Goal: Check status: Check status

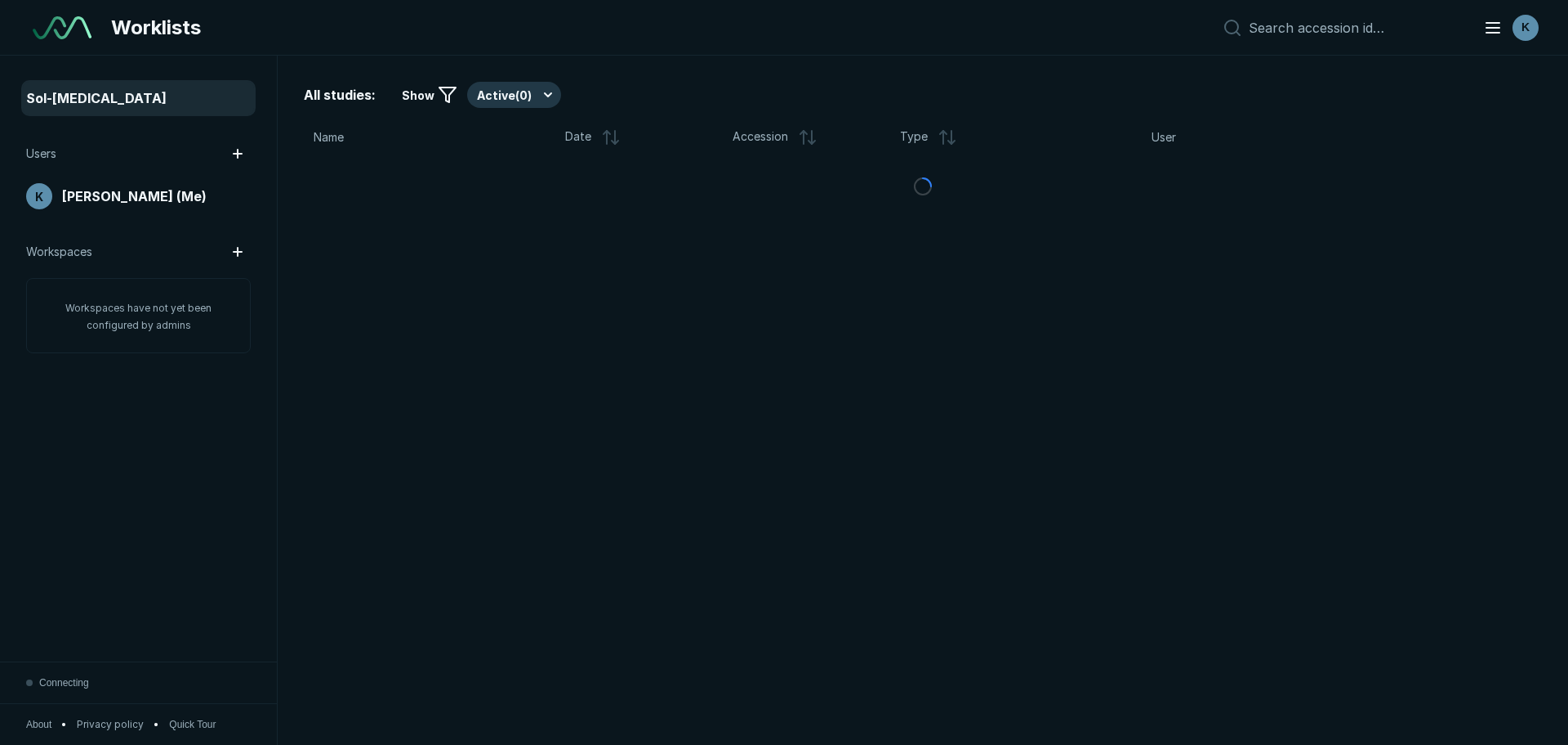
scroll to position [5167, 9157]
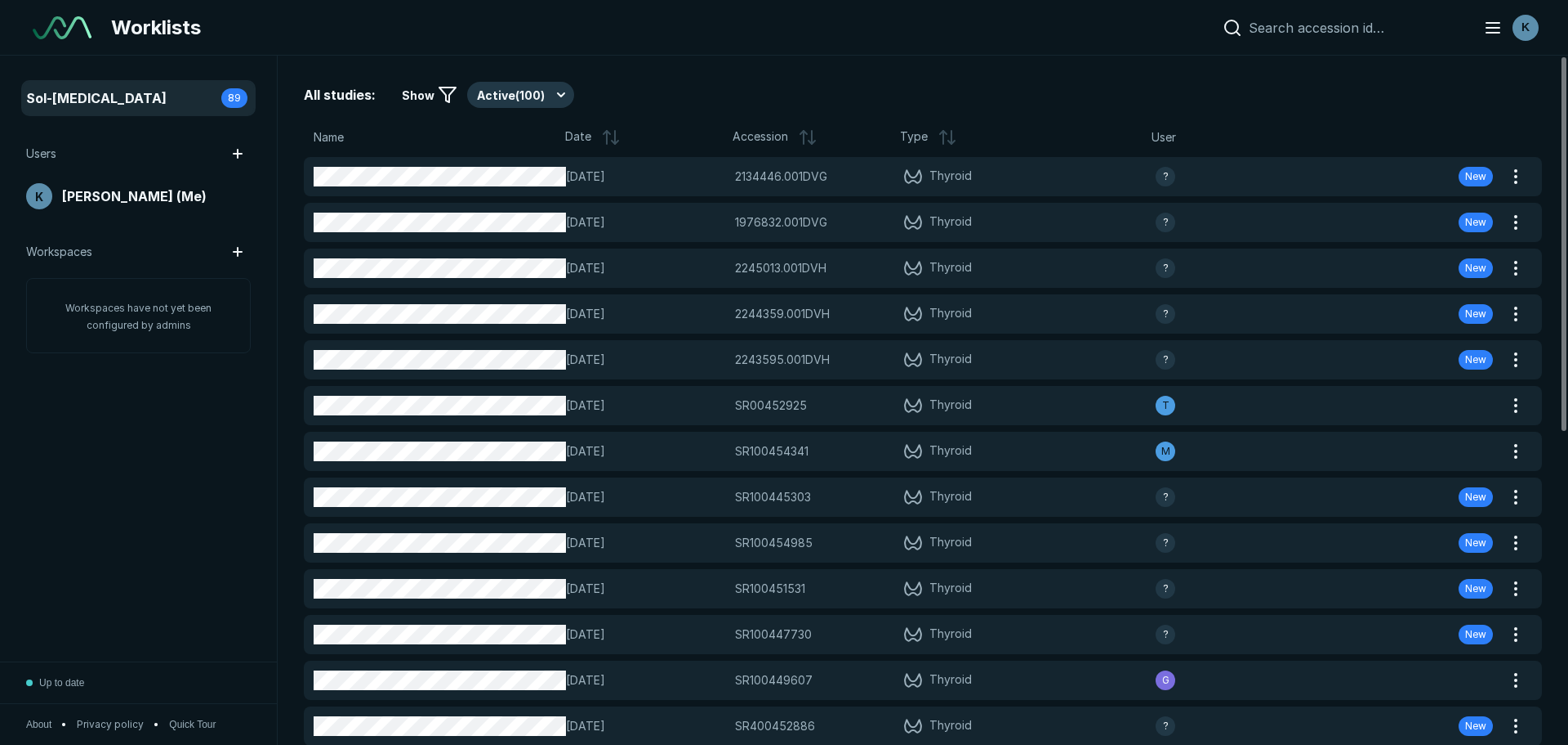
click at [1355, 35] on input at bounding box center [1356, 28] width 215 height 16
paste input "SR00461261"
type input "SR00461261"
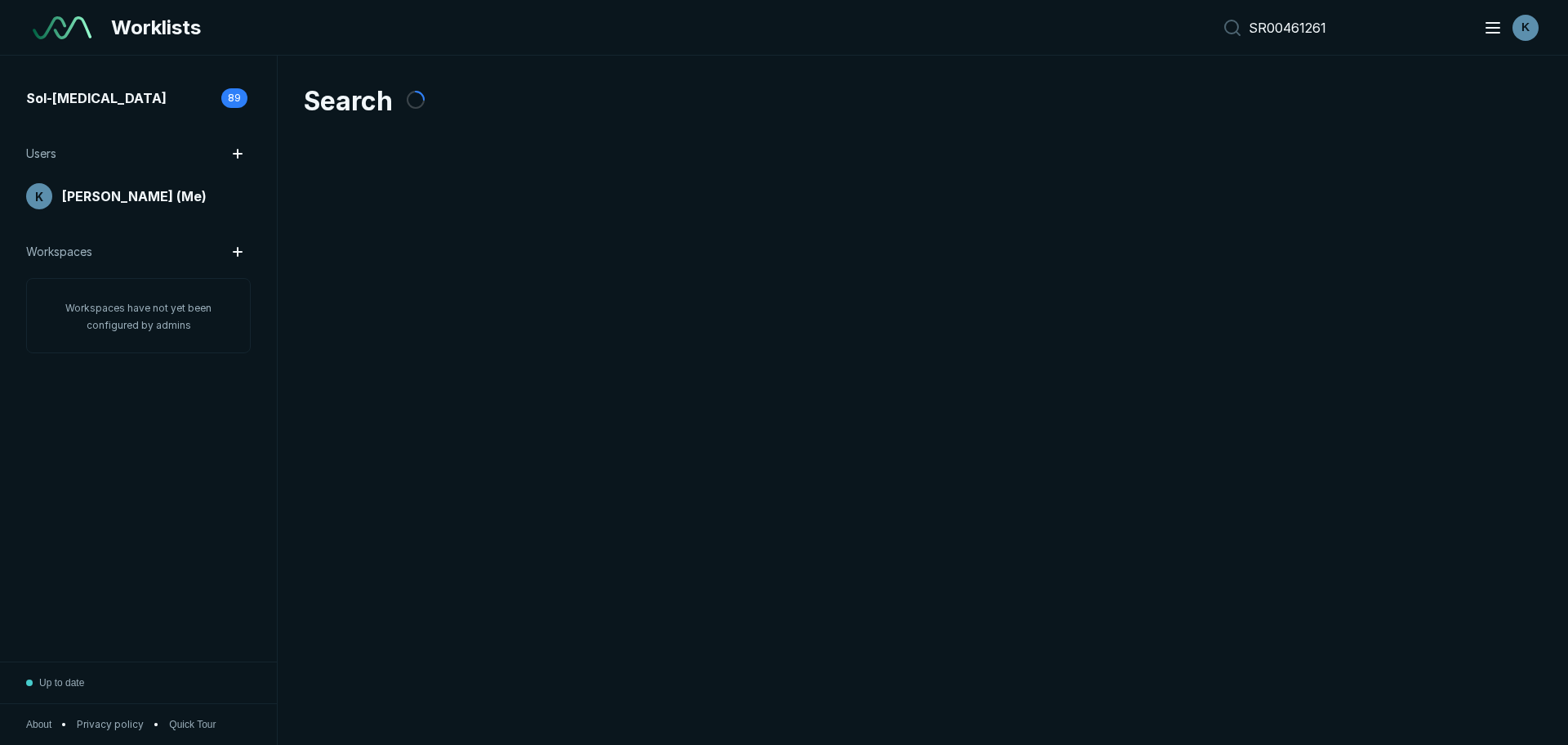
scroll to position [4905, 7646]
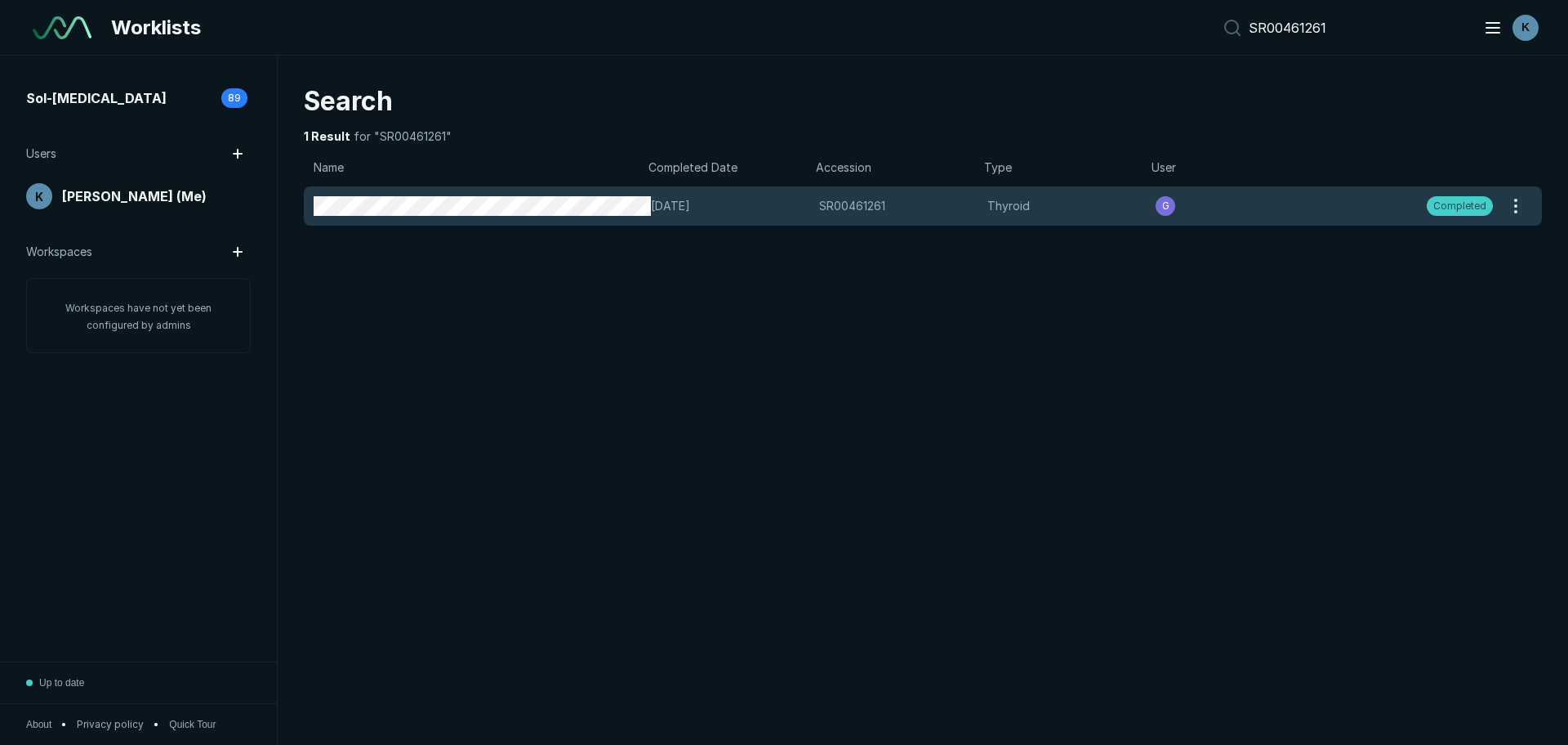
click at [584, 216] on div "[DATE] SR00461261 SR00461261 Thyroid G Completed" at bounding box center [903, 206] width 1199 height 39
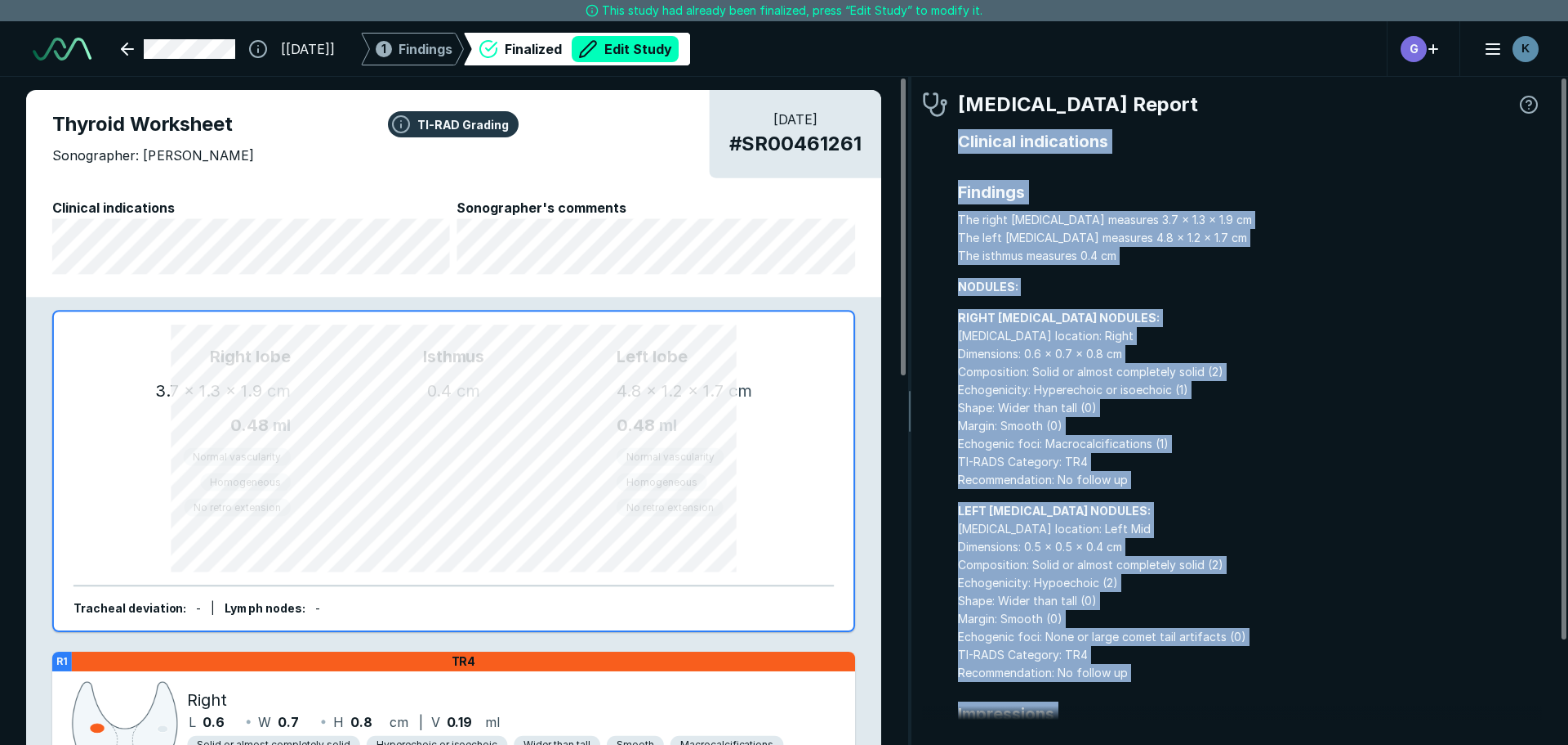
drag, startPoint x: 1243, startPoint y: 671, endPoint x: 945, endPoint y: 153, distance: 597.6
click at [945, 153] on div "[MEDICAL_DATA] Report Clinical indications Findings The right [MEDICAL_DATA] me…" at bounding box center [1232, 468] width 620 height 757
click at [945, 171] on div "[MEDICAL_DATA] Report Clinical indications Findings The right [MEDICAL_DATA] me…" at bounding box center [1232, 468] width 620 height 757
drag, startPoint x: 1258, startPoint y: 670, endPoint x: 954, endPoint y: 205, distance: 555.6
click at [954, 205] on div "[MEDICAL_DATA] Report Clinical indications Findings The right [MEDICAL_DATA] me…" at bounding box center [1232, 468] width 620 height 757
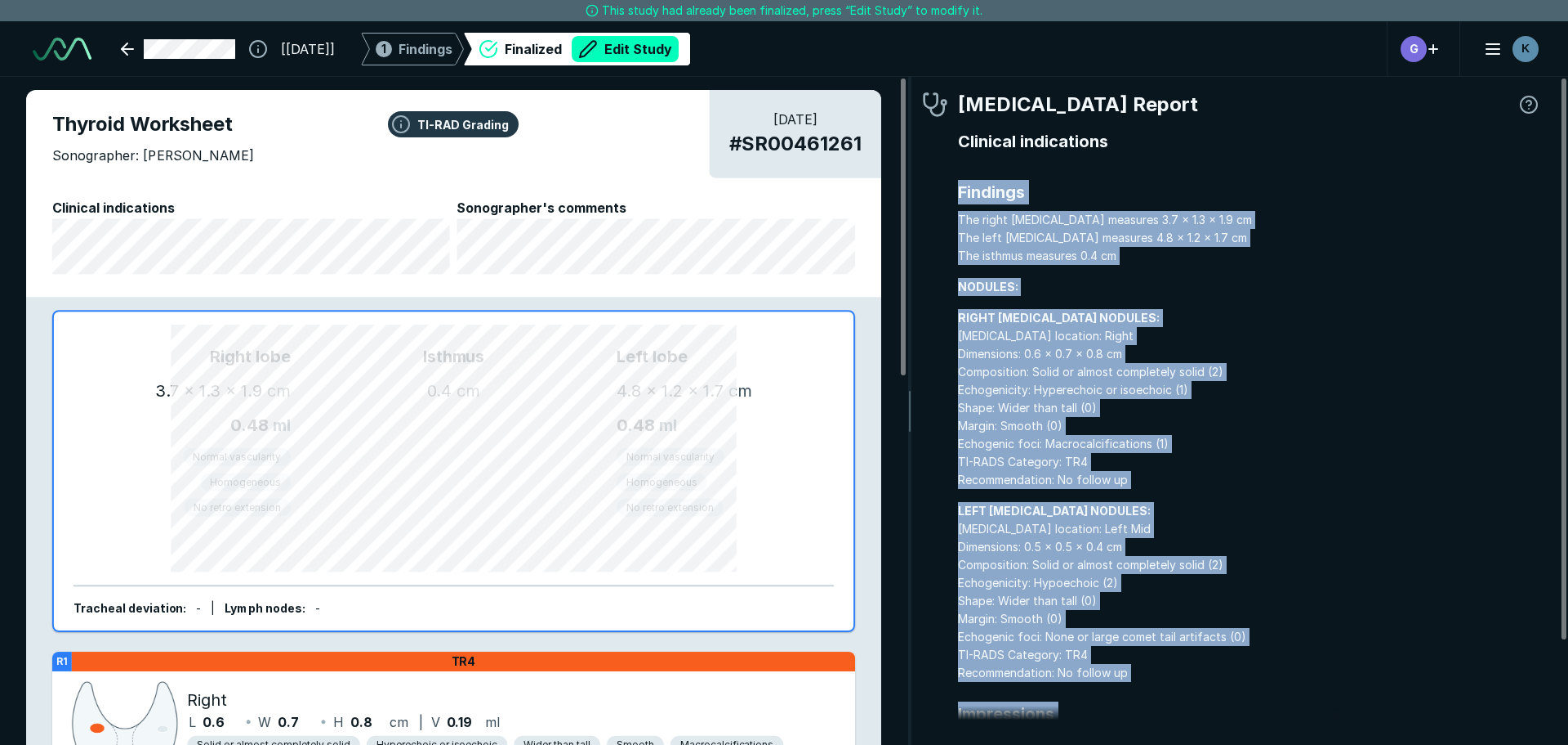
copy div "Findings The right [MEDICAL_DATA] measures 3.7 x 1.3 x 1.9 cm The left [MEDICAL…"
click at [117, 50] on link at bounding box center [178, 48] width 134 height 32
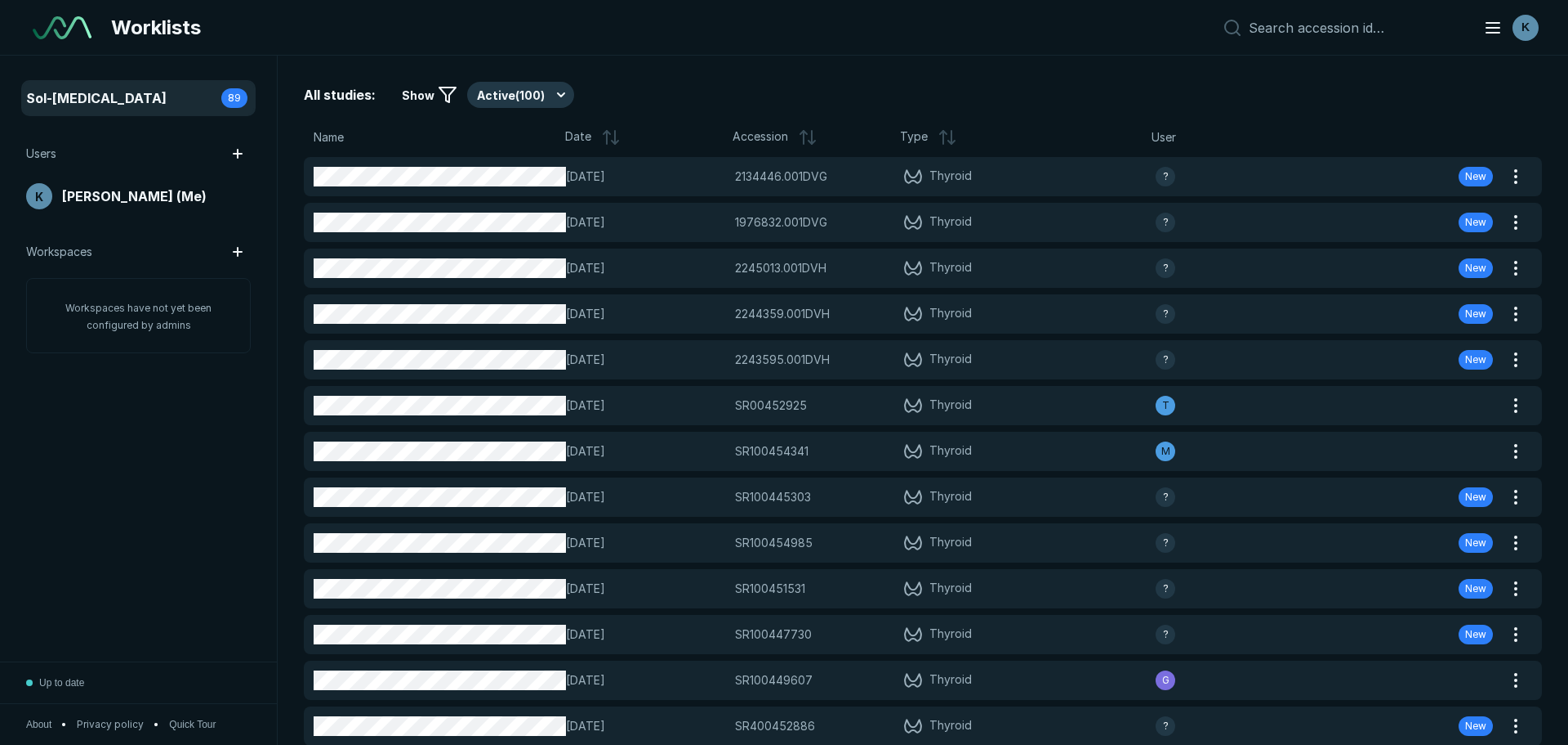
scroll to position [4905, 7646]
